Goal: Transaction & Acquisition: Book appointment/travel/reservation

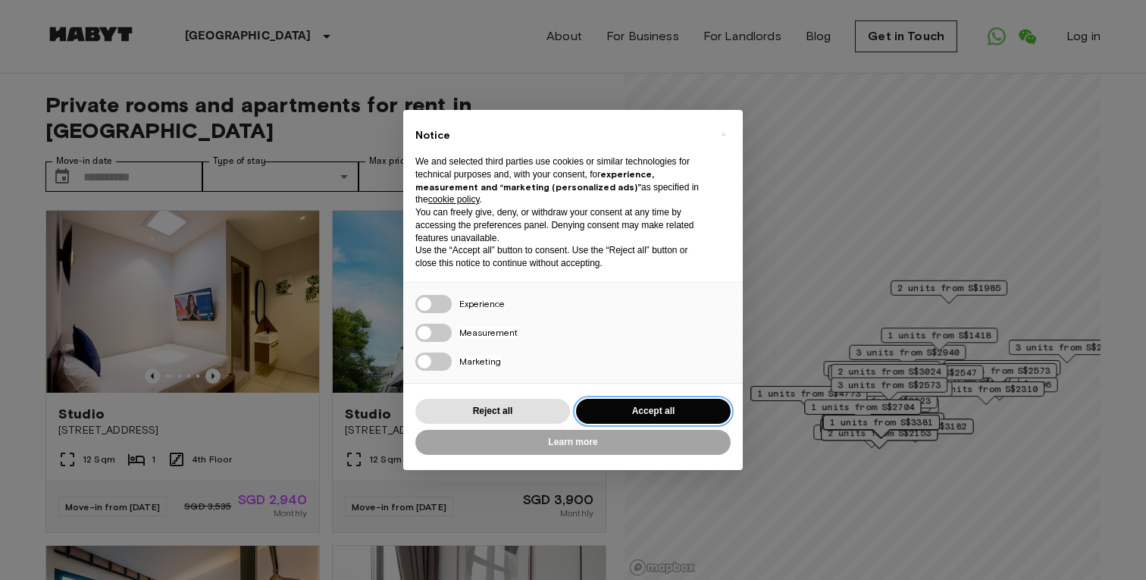
click at [632, 403] on button "Accept all" at bounding box center [653, 411] width 155 height 25
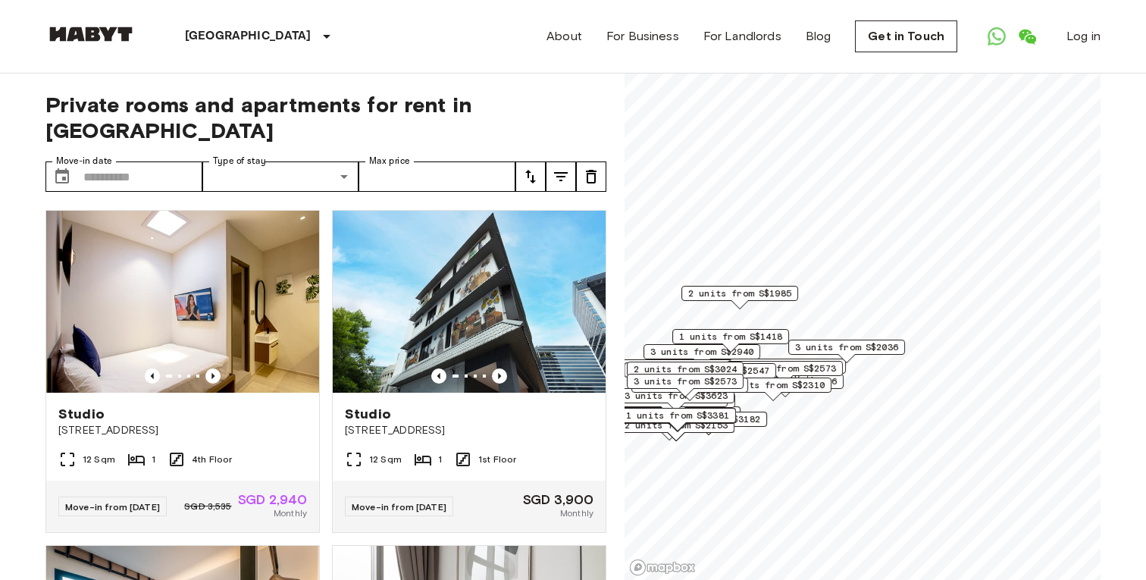
scroll to position [7, 0]
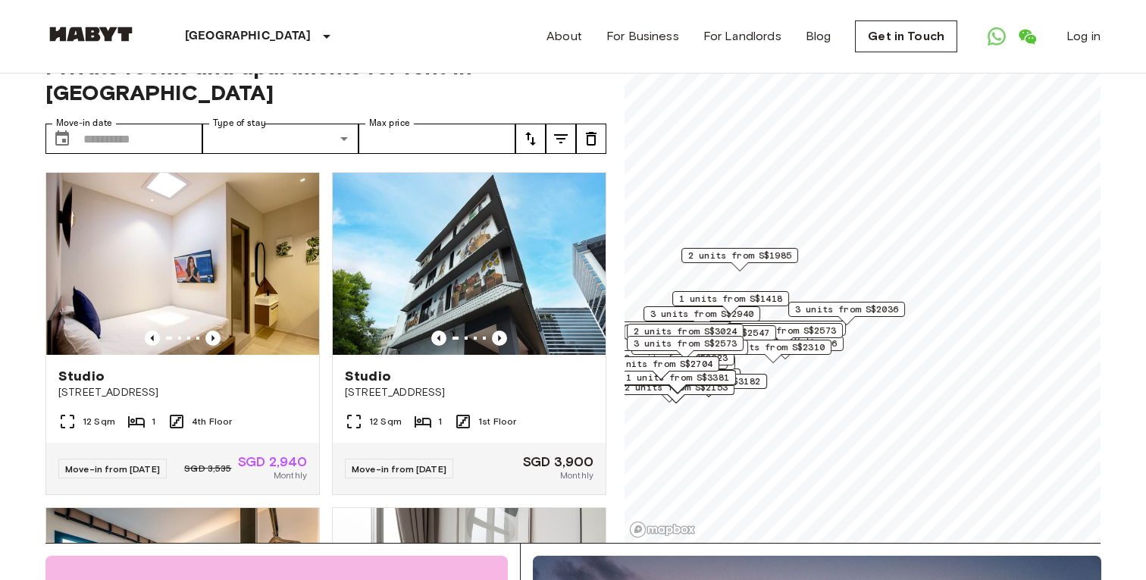
scroll to position [41, 0]
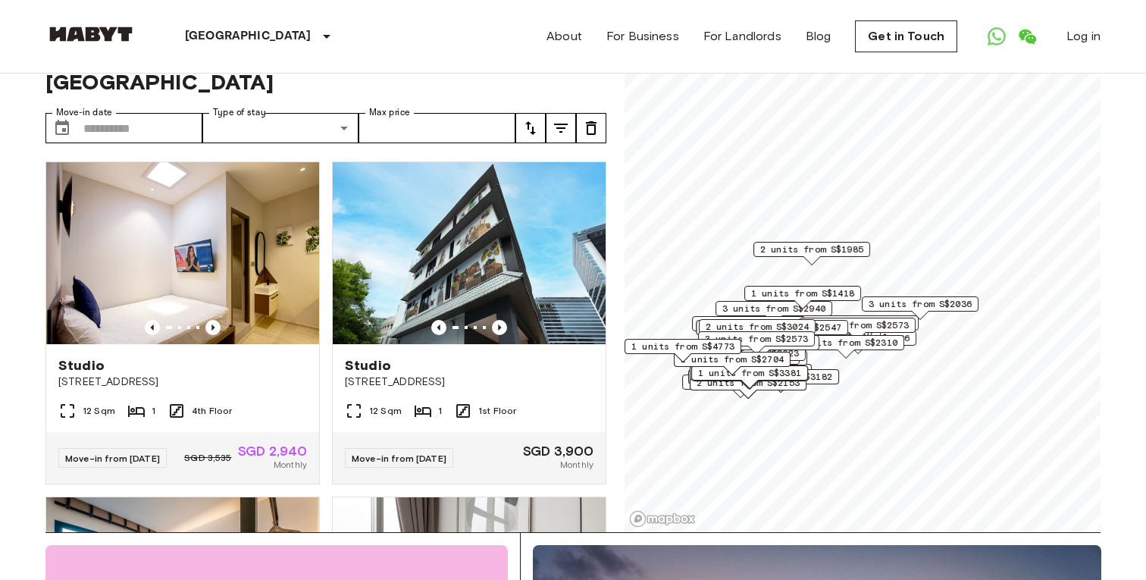
scroll to position [45, 0]
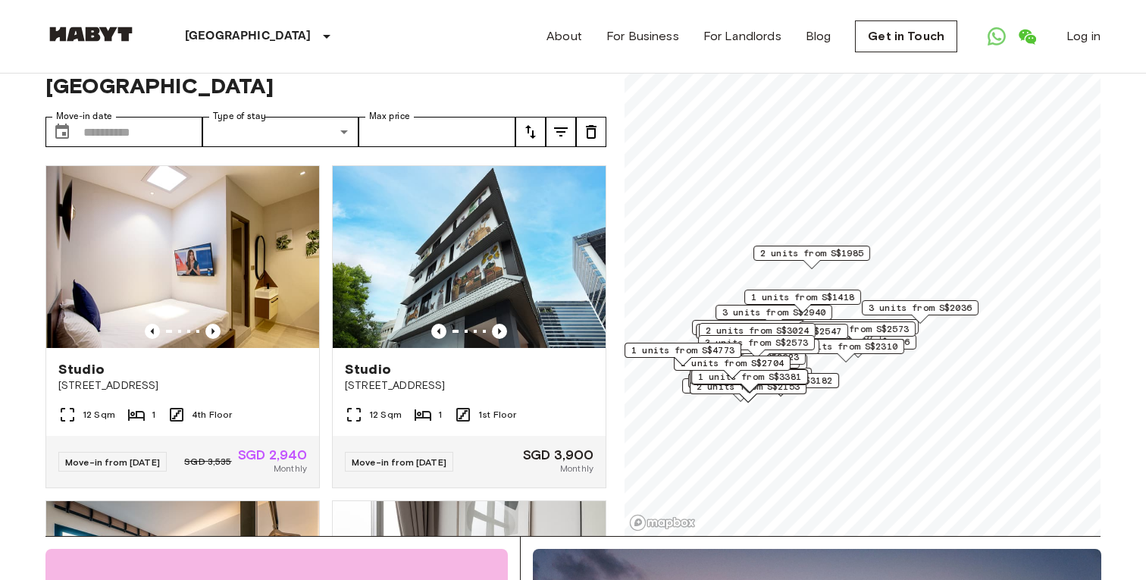
click at [827, 358] on div "4 units from S$2310" at bounding box center [845, 350] width 117 height 23
click at [825, 358] on div "4 units from S$2310" at bounding box center [845, 350] width 117 height 23
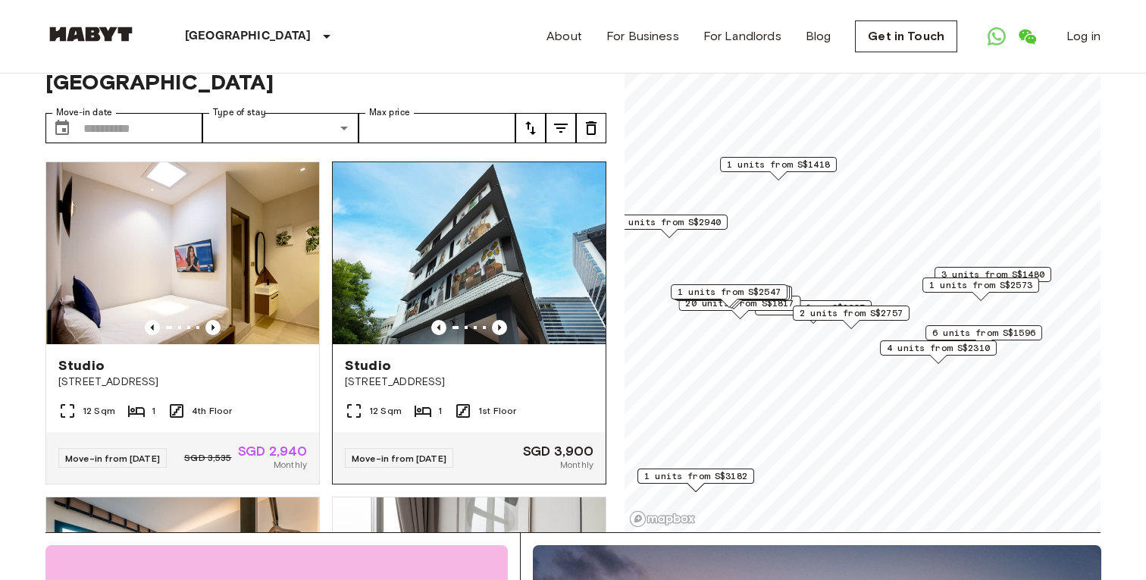
scroll to position [47, 0]
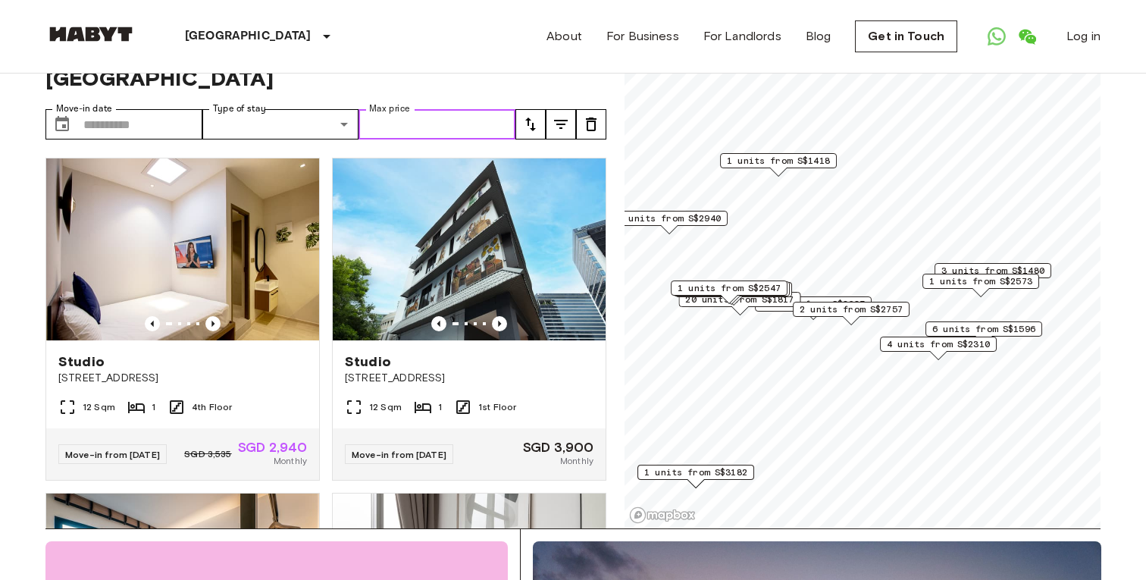
click at [408, 109] on input "Max price" at bounding box center [436, 124] width 157 height 30
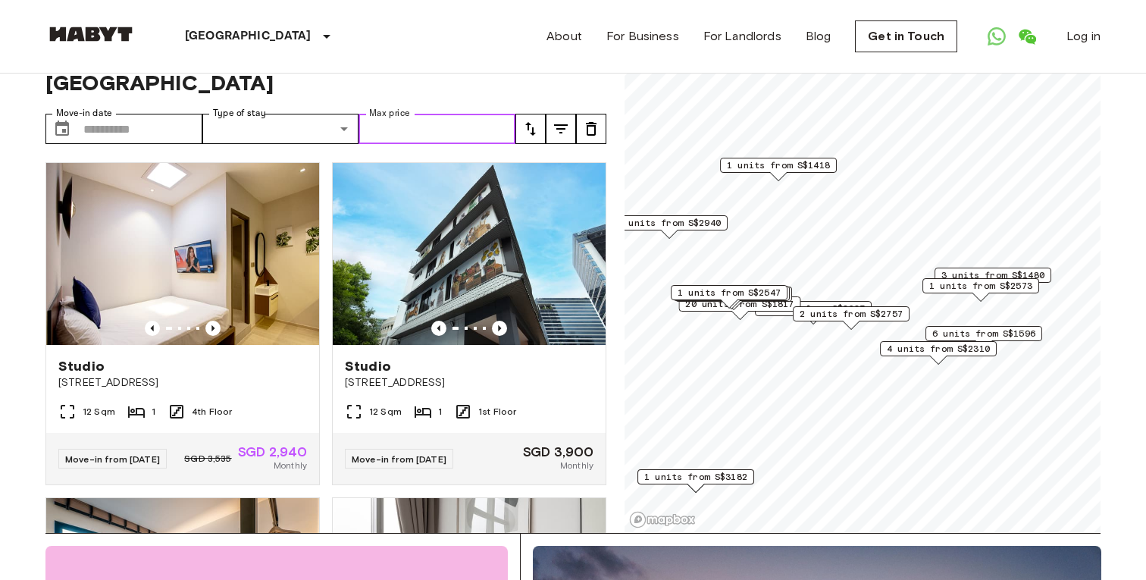
scroll to position [42, 0]
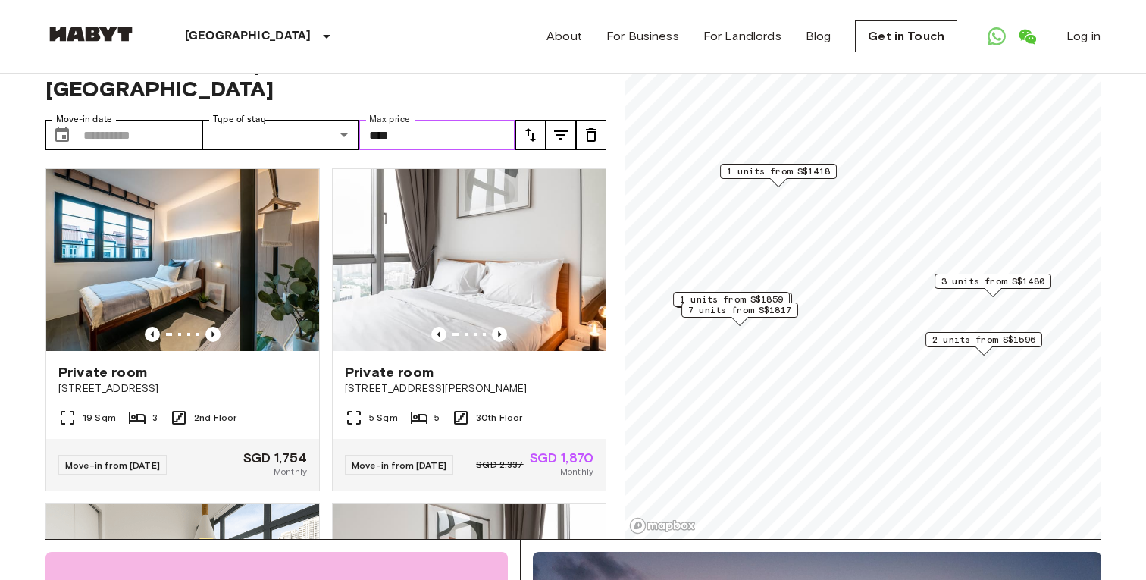
type input "****"
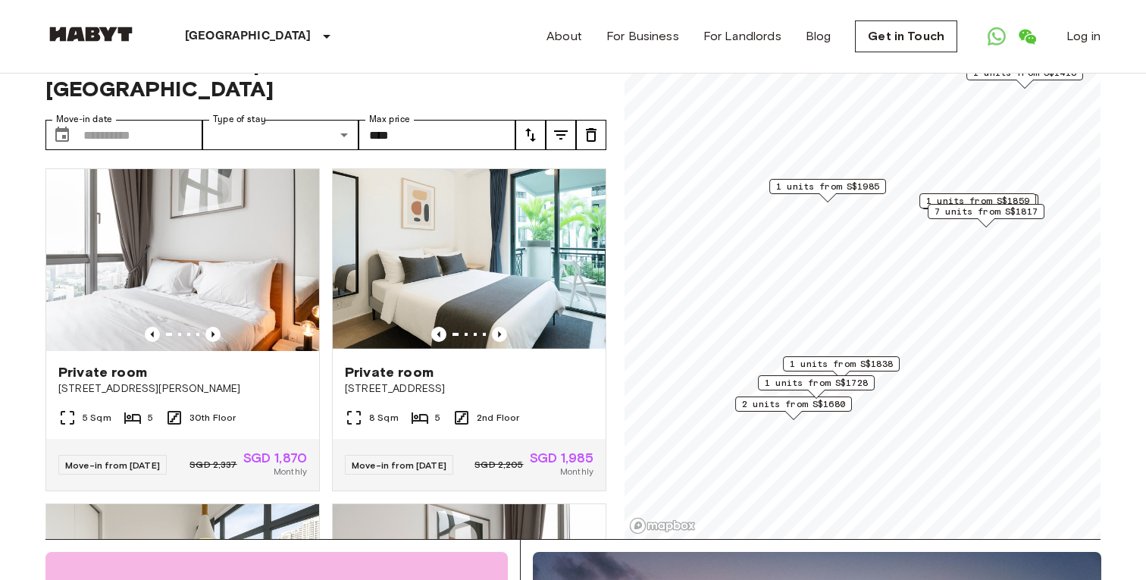
click at [878, 361] on span "1 units from S$1838" at bounding box center [841, 364] width 103 height 14
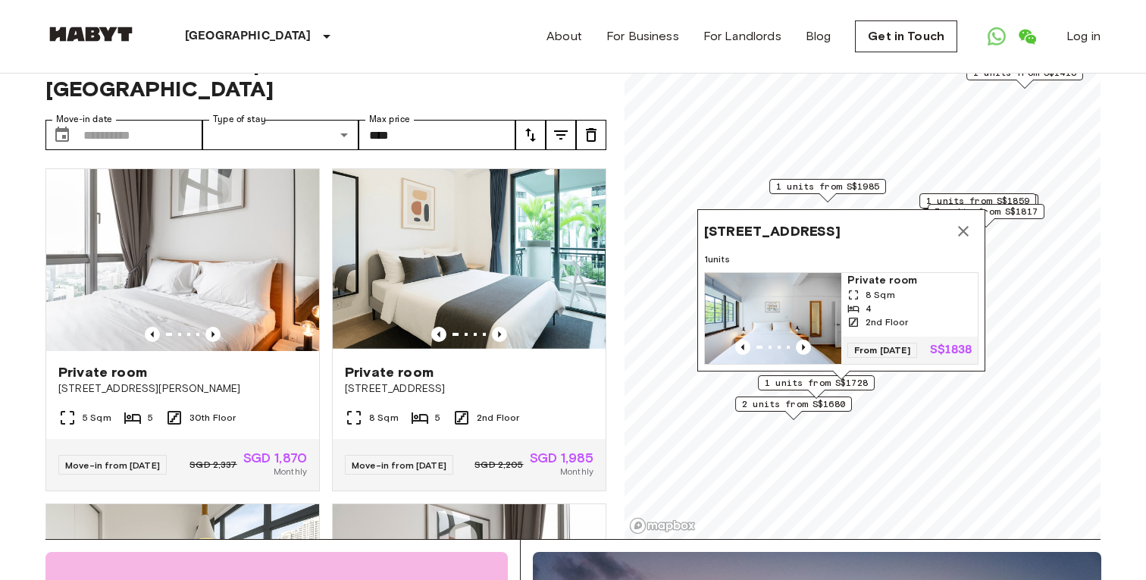
click at [843, 381] on span "1 units from S$1728" at bounding box center [816, 383] width 103 height 14
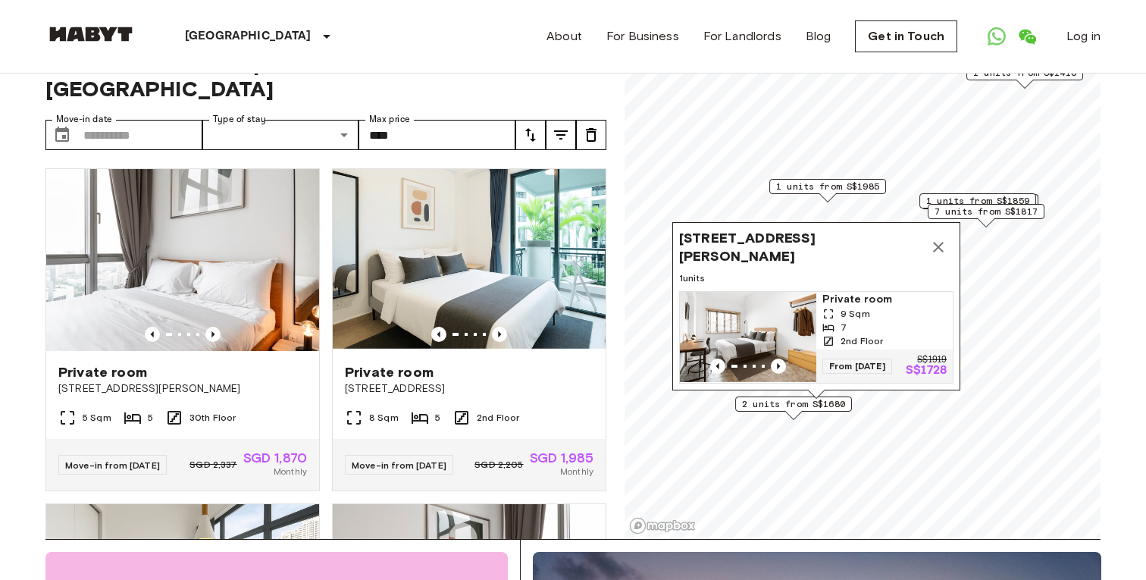
click at [809, 400] on span "2 units from S$1680" at bounding box center [793, 404] width 103 height 14
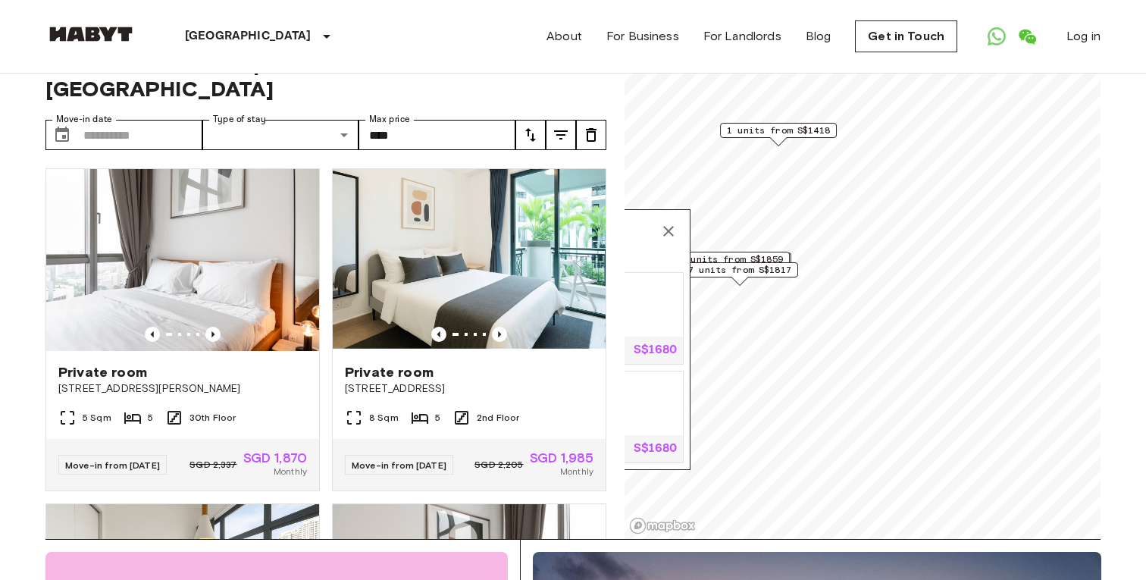
click at [773, 271] on span "7 units from S$1817" at bounding box center [739, 270] width 103 height 14
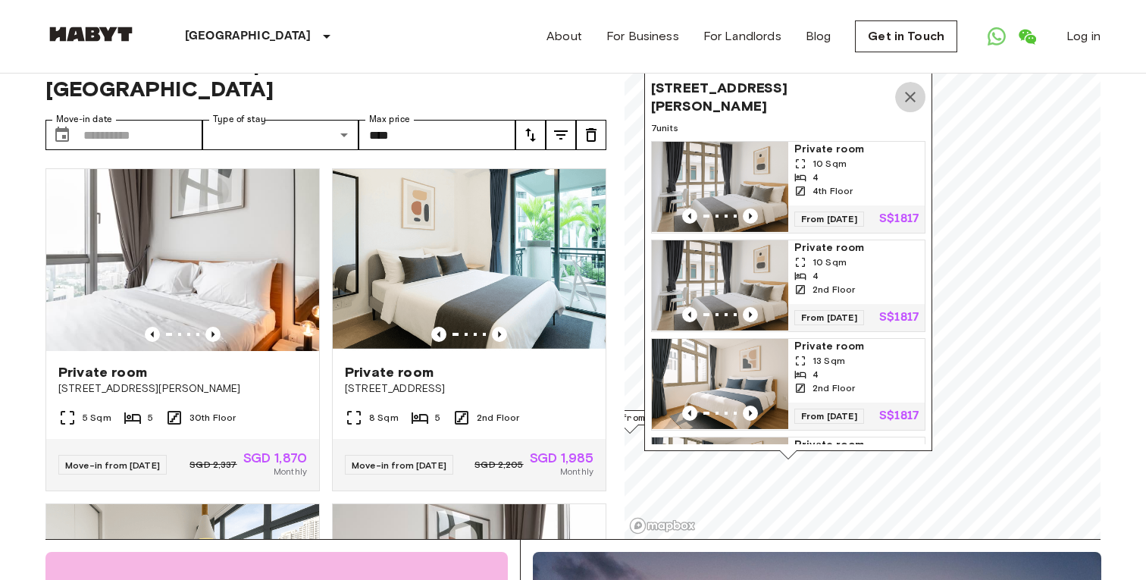
click at [909, 92] on icon "Map marker" at bounding box center [910, 97] width 18 height 18
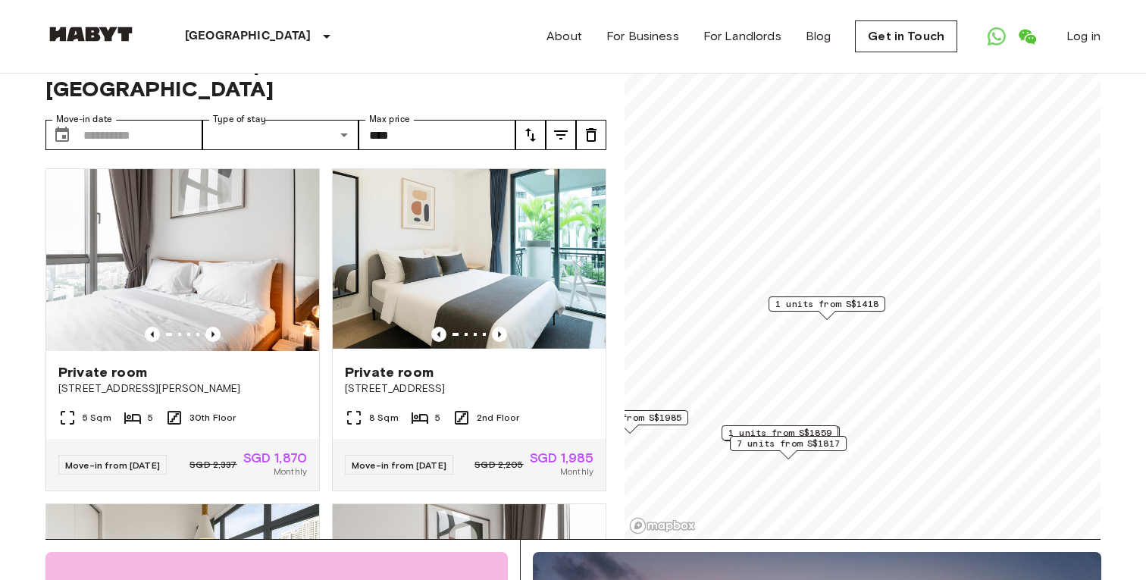
click at [779, 428] on span "1 units from S$1859" at bounding box center [779, 433] width 103 height 14
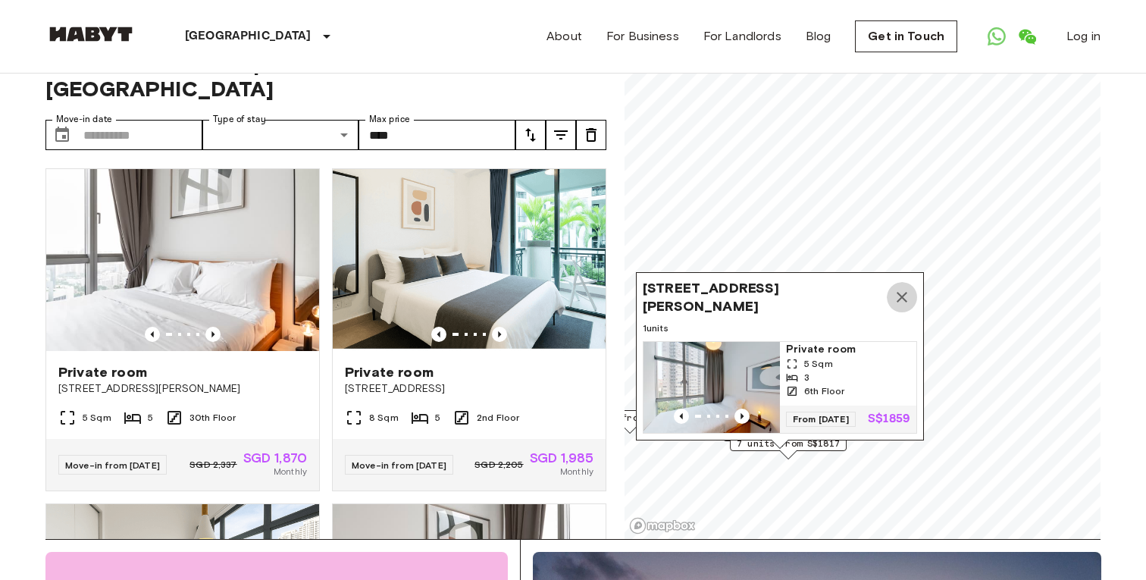
click at [902, 299] on icon "Map marker" at bounding box center [902, 297] width 18 height 18
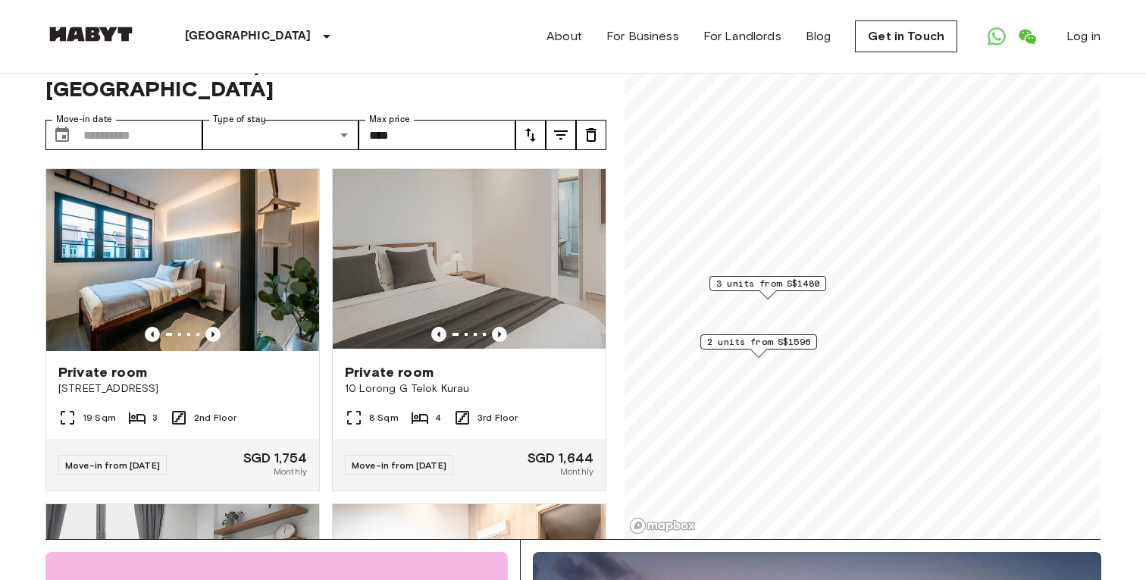
click at [769, 341] on span "2 units from S$1596" at bounding box center [758, 342] width 103 height 14
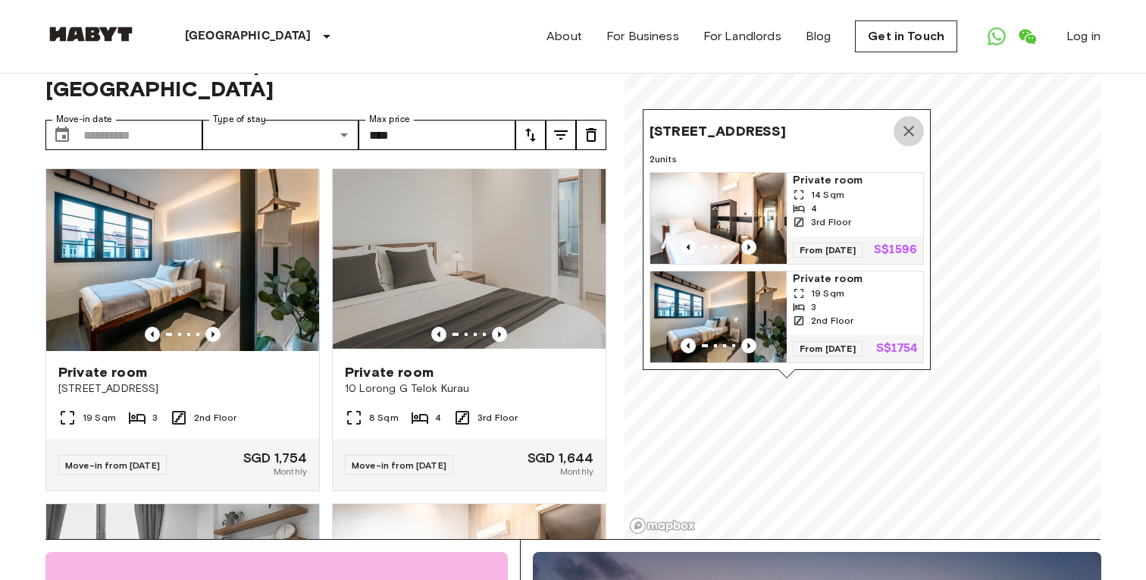
click at [912, 122] on icon "Map marker" at bounding box center [908, 131] width 18 height 18
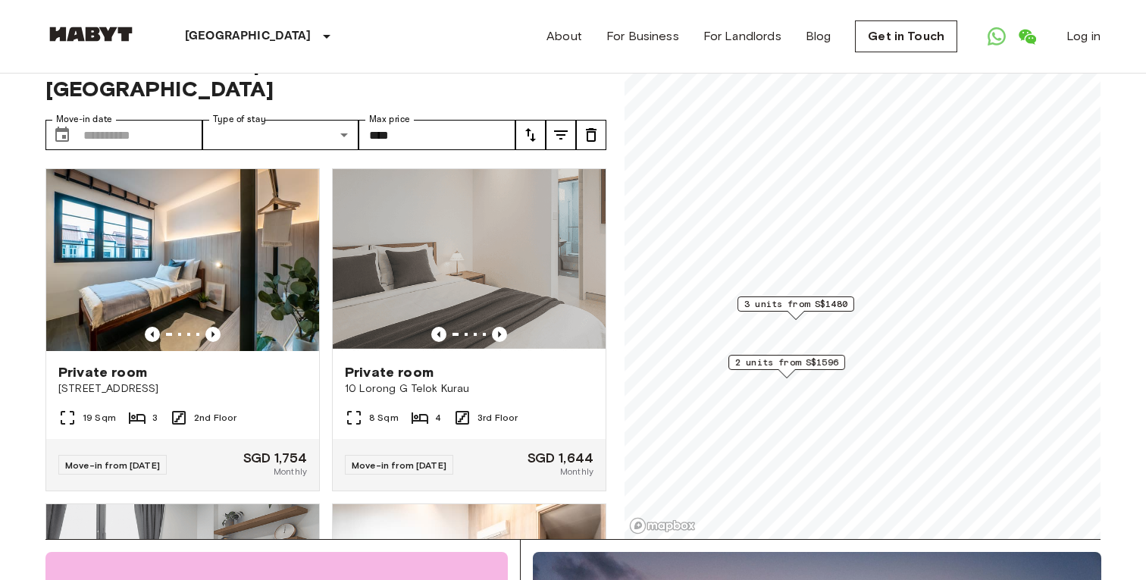
click at [827, 304] on span "3 units from S$1480" at bounding box center [795, 304] width 103 height 14
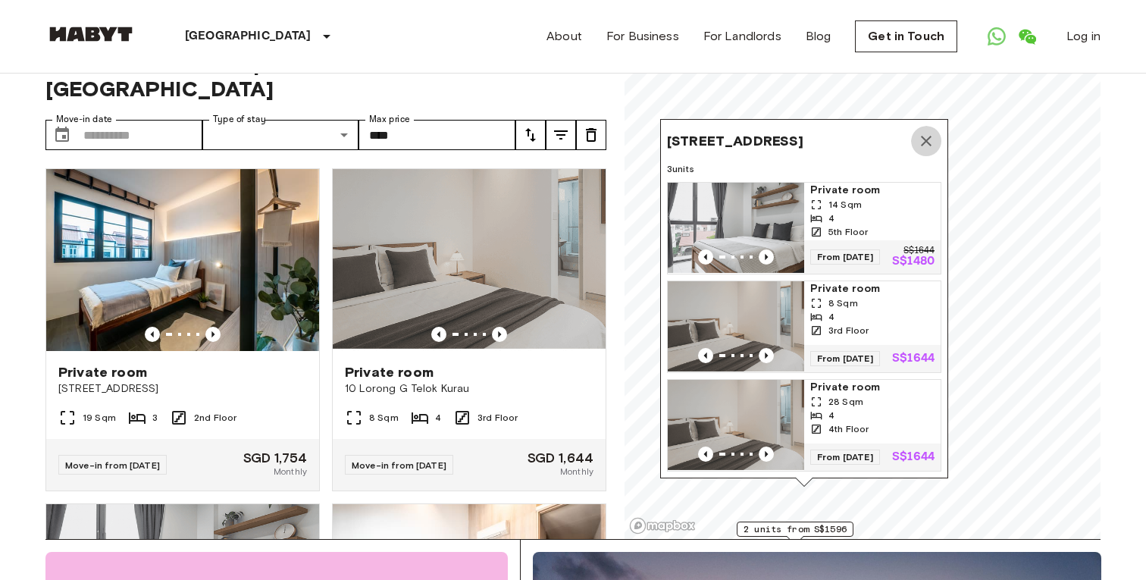
click at [924, 132] on icon "Map marker" at bounding box center [926, 141] width 18 height 18
